Goal: Information Seeking & Learning: Learn about a topic

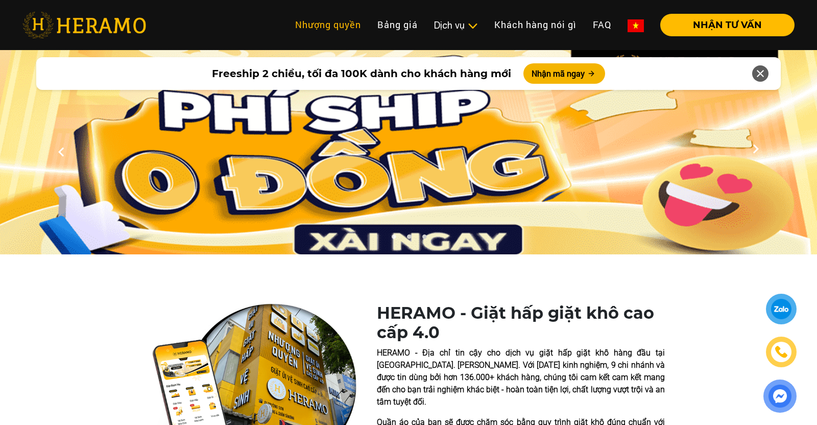
click at [357, 26] on link "Nhượng quyền" at bounding box center [328, 25] width 82 height 22
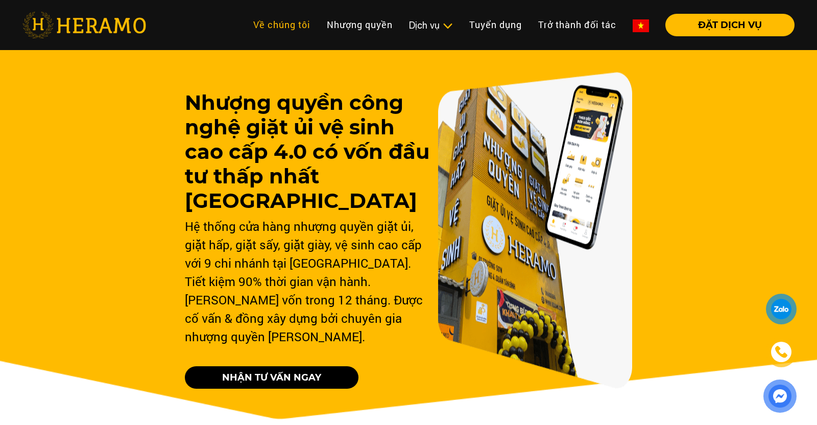
click at [303, 30] on link "Về chúng tôi" at bounding box center [282, 25] width 74 height 22
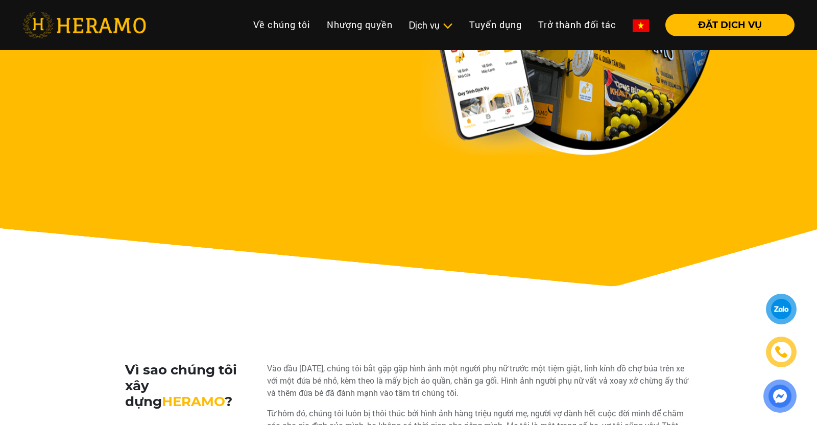
scroll to position [22, 0]
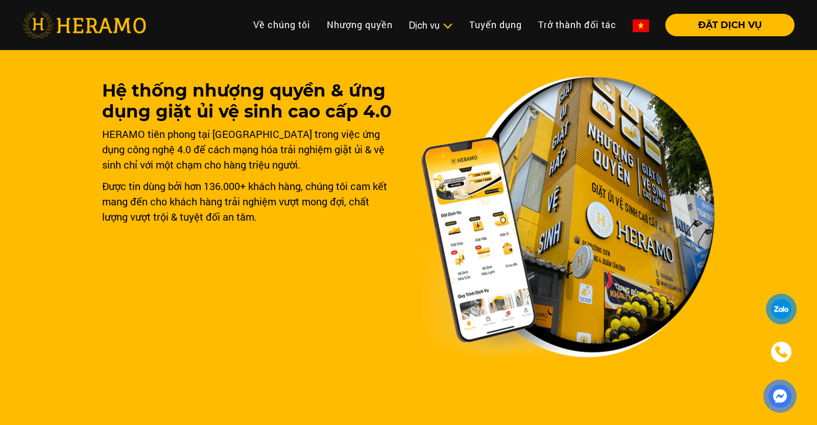
click at [463, 86] on img at bounding box center [568, 217] width 294 height 282
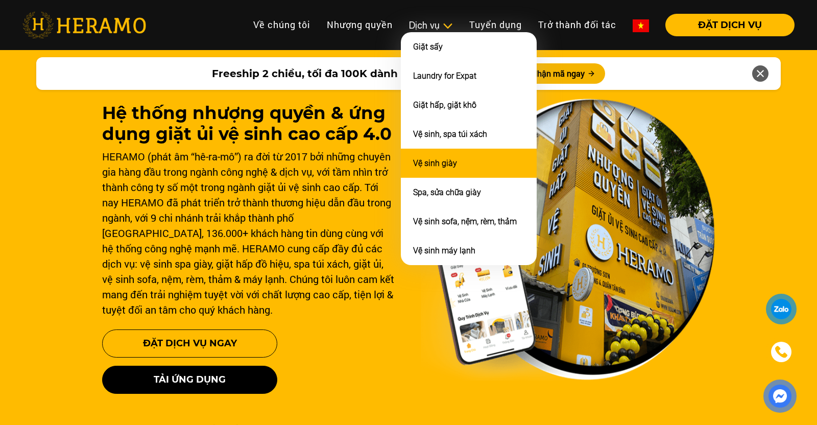
click at [466, 160] on li "Vệ sinh giày" at bounding box center [469, 163] width 136 height 29
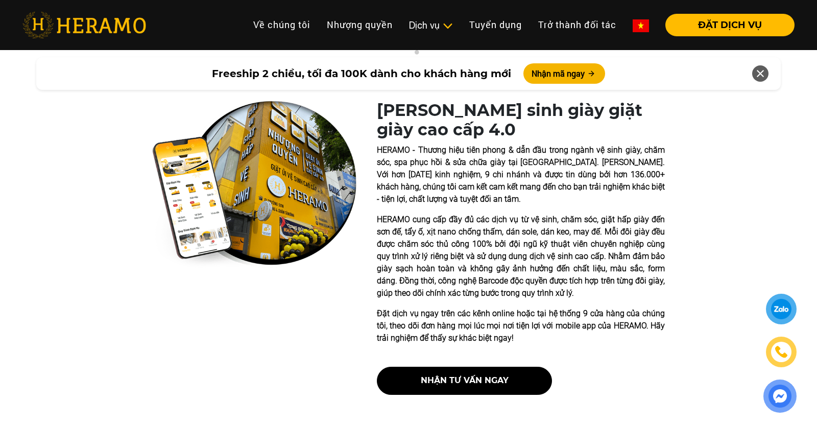
scroll to position [283, 0]
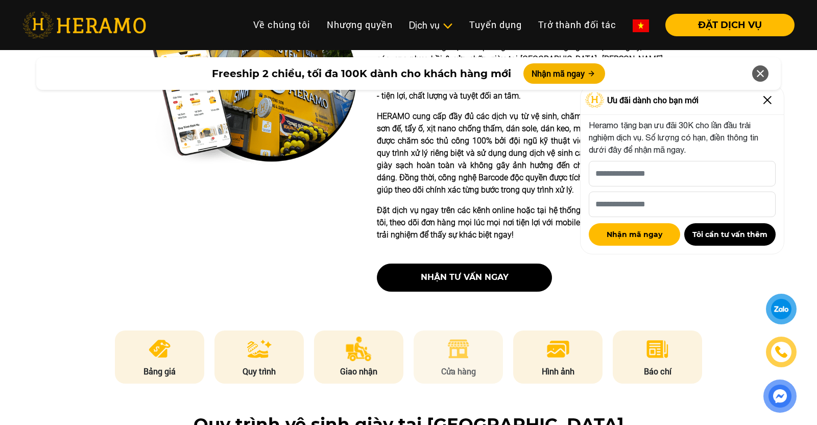
click at [480, 366] on p "Cửa hàng" at bounding box center [458, 371] width 90 height 12
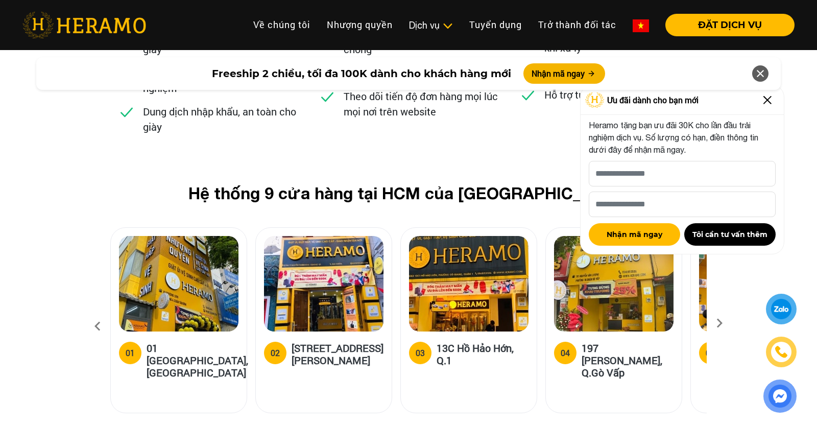
scroll to position [3976, 0]
